Goal: Find specific page/section: Find specific page/section

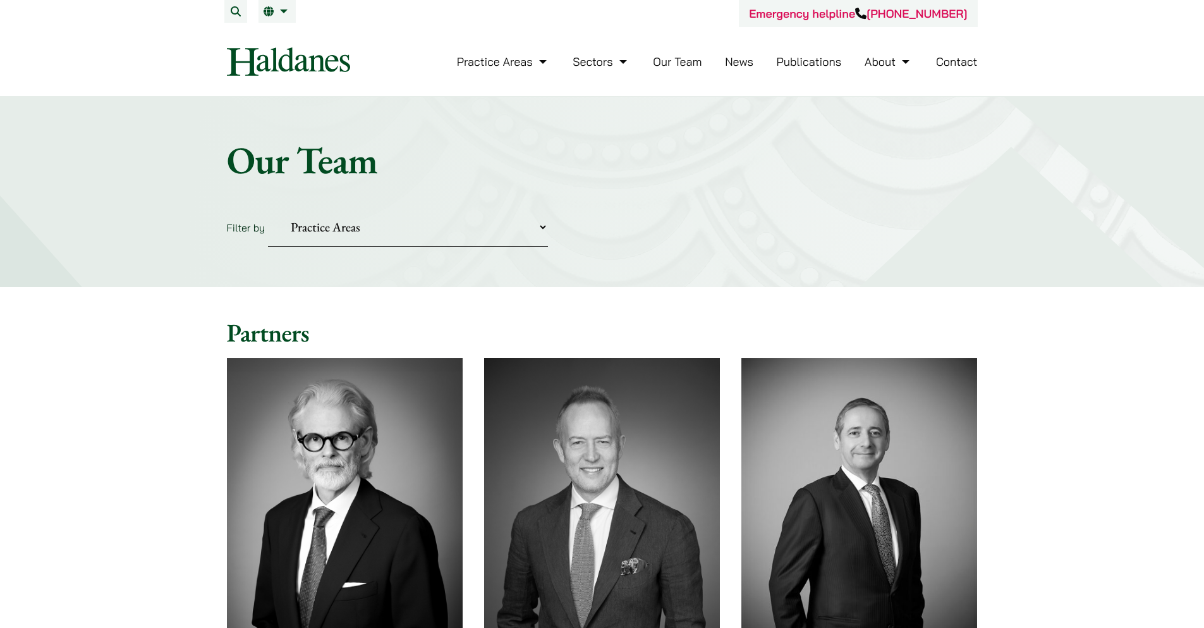
click at [406, 226] on select "Practice Areas Antitrust and Competition Civil Litigation & Dispute Resolution …" at bounding box center [408, 227] width 280 height 39
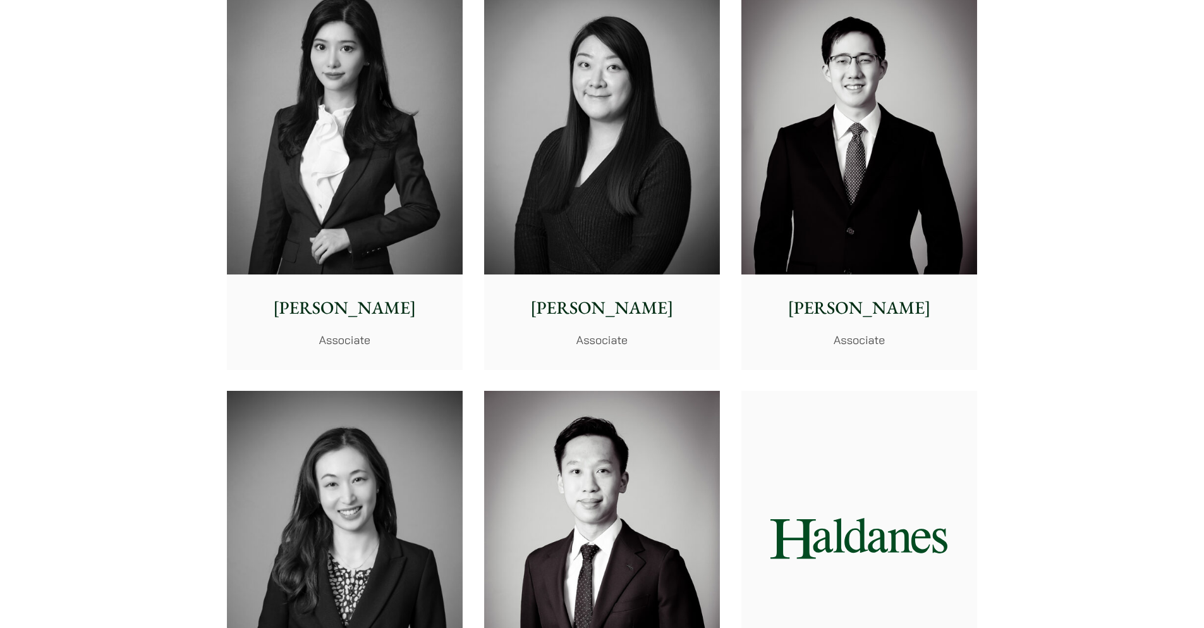
scroll to position [3704, 0]
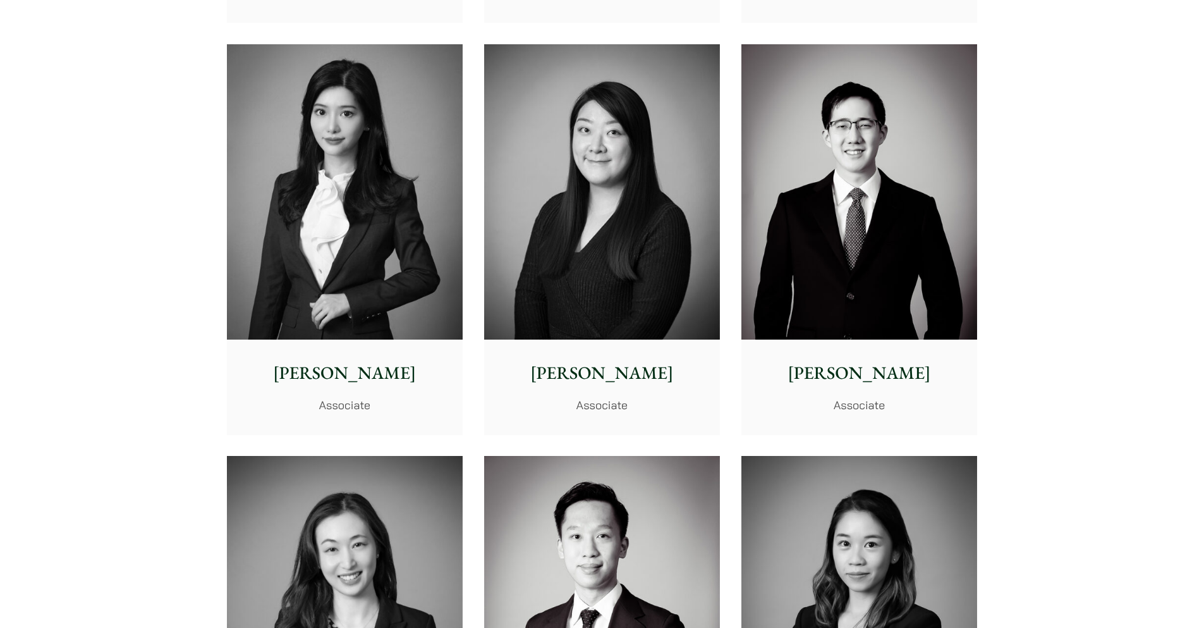
click at [408, 244] on img at bounding box center [345, 191] width 236 height 295
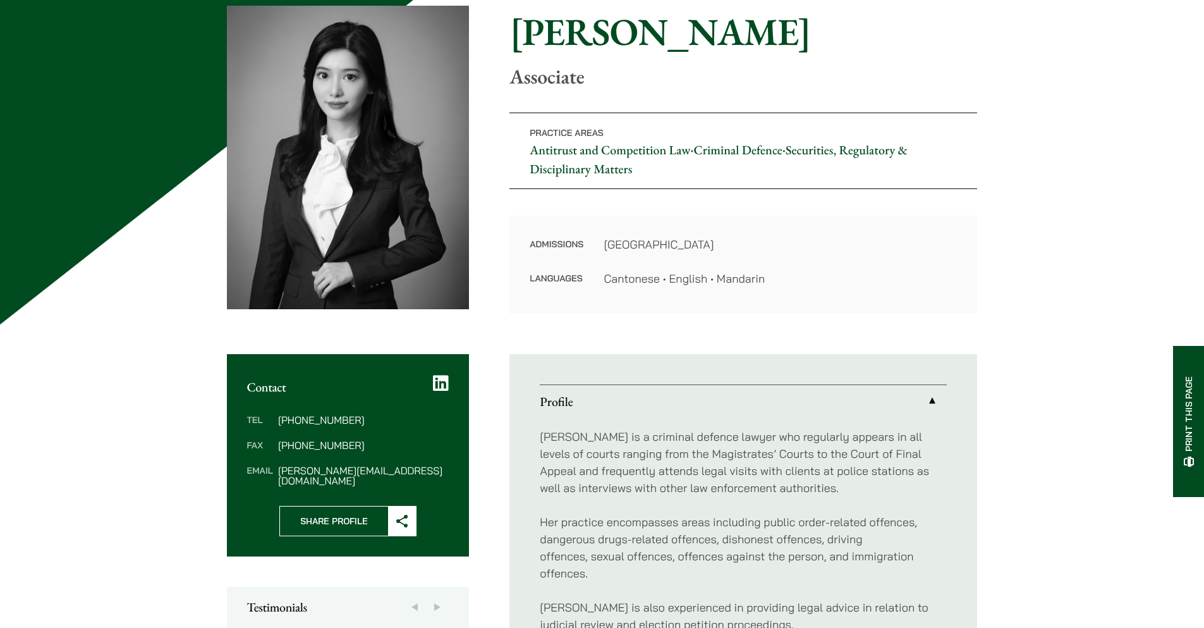
scroll to position [196, 0]
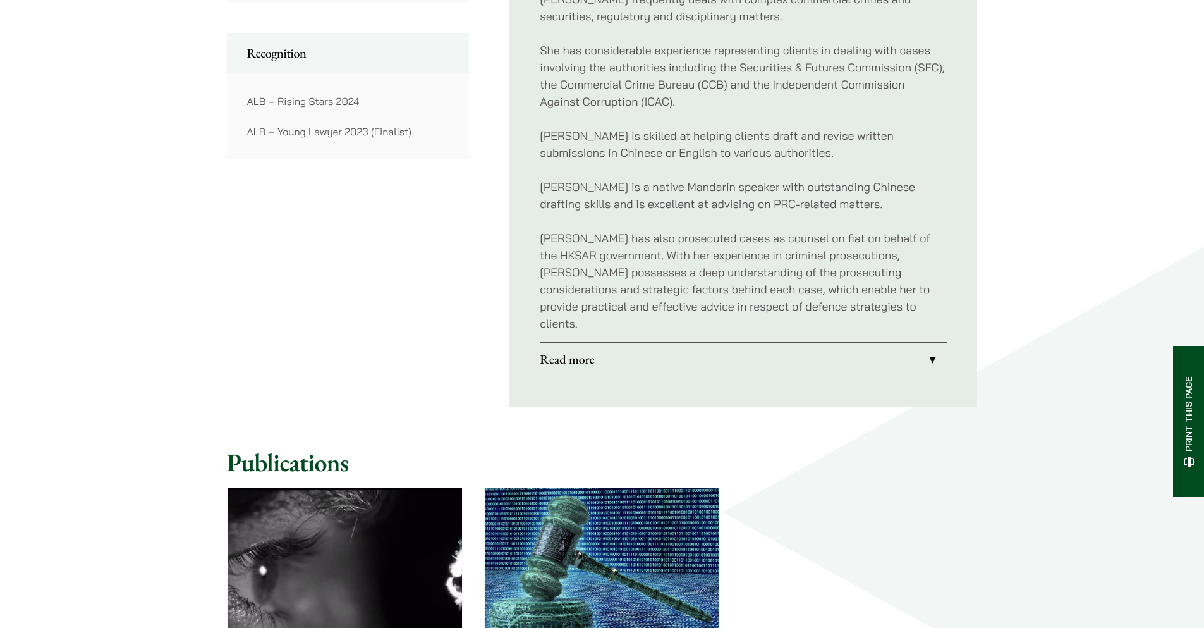
click at [594, 343] on link "Read more" at bounding box center [743, 359] width 407 height 33
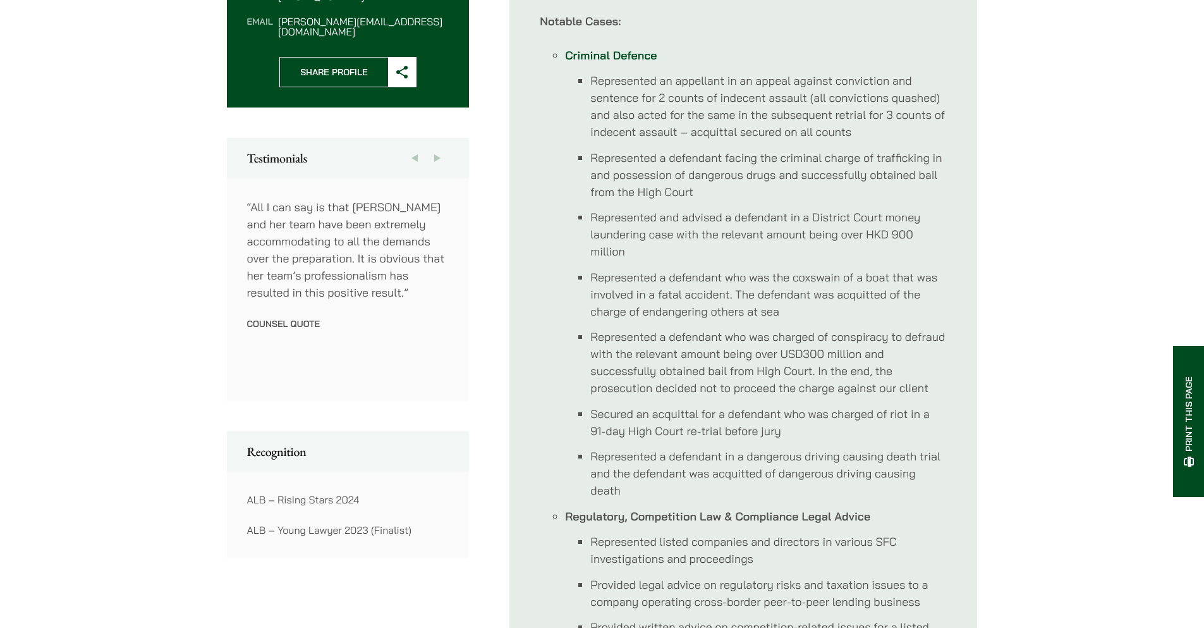
scroll to position [377, 0]
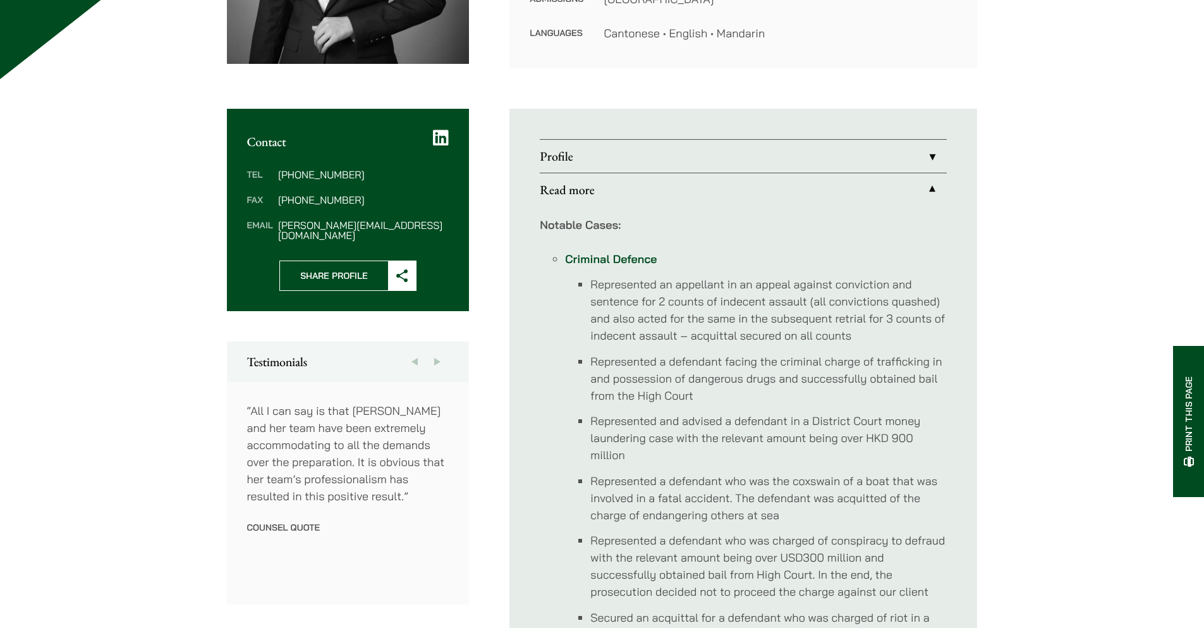
click at [640, 161] on link "Profile" at bounding box center [743, 156] width 407 height 33
